Goal: Information Seeking & Learning: Check status

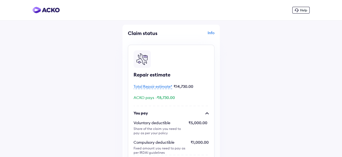
click at [295, 10] on icon at bounding box center [297, 10] width 4 height 4
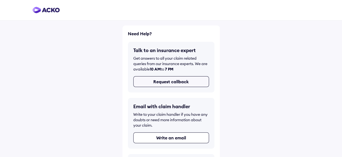
click at [180, 82] on button "Request callback" at bounding box center [171, 81] width 76 height 11
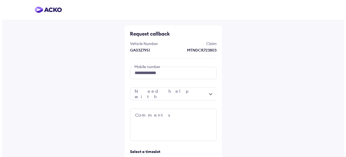
scroll to position [54, 0]
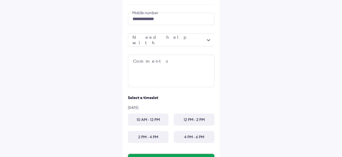
click at [156, 39] on div at bounding box center [171, 39] width 87 height 13
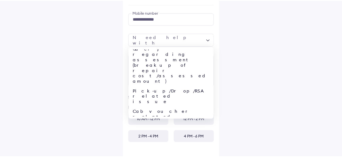
scroll to position [21, 0]
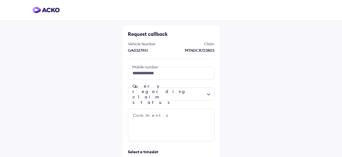
scroll to position [80, 0]
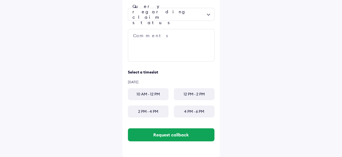
click at [148, 93] on div "10 AM - 12 PM" at bounding box center [148, 94] width 41 height 12
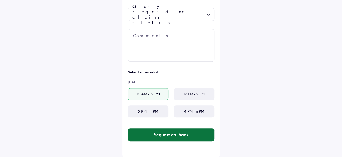
click at [179, 133] on button "Request callback" at bounding box center [171, 134] width 87 height 13
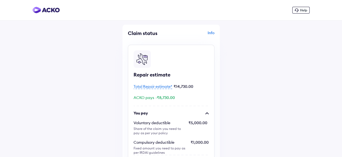
click at [209, 32] on div "Info" at bounding box center [194, 35] width 42 height 10
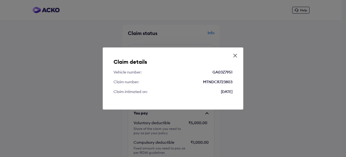
click at [239, 54] on div "Claim details Vehicle number: GA03Z7951 Claim number: MTNDCR723803 Claim intima…" at bounding box center [173, 78] width 141 height 62
click at [232, 57] on div "Claim details Vehicle number: GA03Z7951 Claim number: MTNDCR723803 Claim intima…" at bounding box center [173, 78] width 141 height 62
click at [237, 53] on icon at bounding box center [235, 55] width 5 height 5
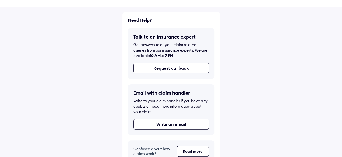
scroll to position [24, 0]
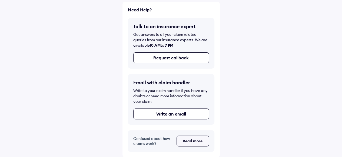
click at [200, 143] on button "Read more" at bounding box center [193, 140] width 32 height 11
